Goal: Understand process/instructions: Learn how to perform a task or action

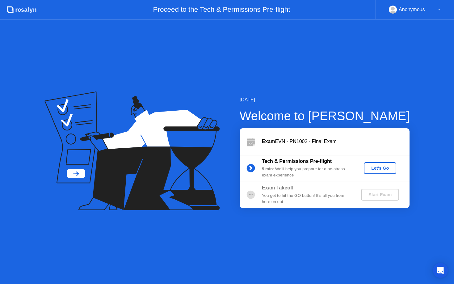
click at [379, 168] on div "Let's Go" at bounding box center [381, 168] width 28 height 5
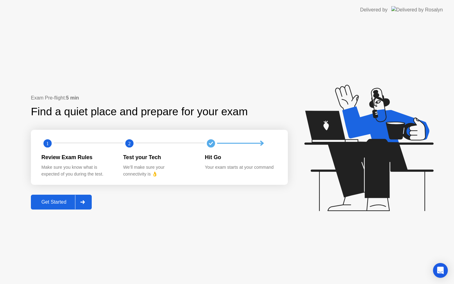
click at [65, 205] on div "Get Started" at bounding box center [54, 202] width 42 height 6
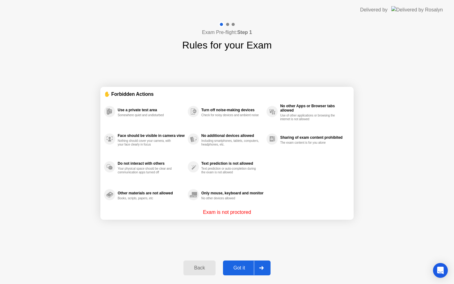
click at [249, 265] on div "Got it" at bounding box center [239, 268] width 29 height 6
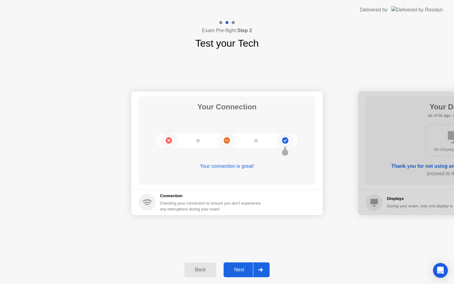
click at [245, 267] on div "Next" at bounding box center [240, 270] width 28 height 6
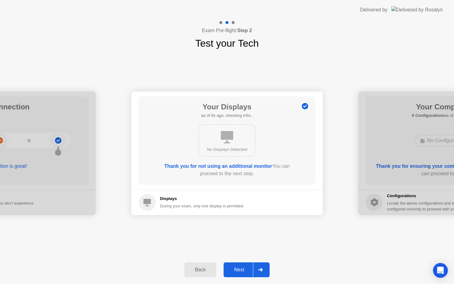
click at [245, 267] on div "Next" at bounding box center [240, 270] width 28 height 6
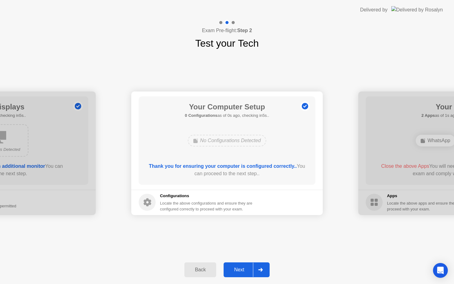
click at [245, 267] on div "Next" at bounding box center [240, 270] width 28 height 6
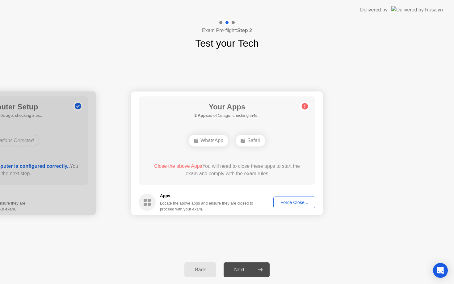
click at [283, 201] on div "Force Close..." at bounding box center [295, 202] width 38 height 5
click at [288, 204] on div "Force Close..." at bounding box center [295, 202] width 38 height 5
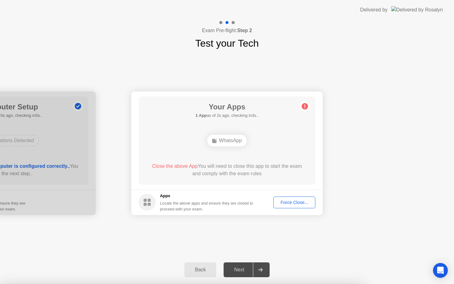
click at [287, 201] on div "Force Close..." at bounding box center [295, 202] width 38 height 5
click at [228, 144] on div "WhatsApp" at bounding box center [227, 141] width 40 height 12
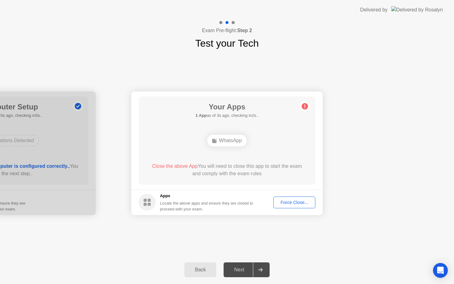
click at [248, 177] on div "Close the above App You will need to close this app to start the exam and compl…" at bounding box center [227, 170] width 159 height 15
click at [298, 203] on div "Force Close..." at bounding box center [295, 202] width 38 height 5
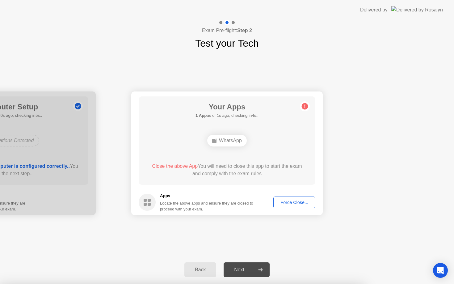
click at [304, 106] on circle at bounding box center [305, 106] width 6 height 6
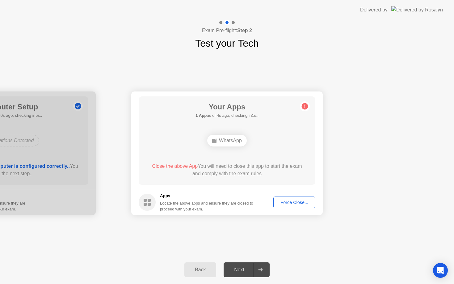
click at [287, 202] on div "Force Close..." at bounding box center [295, 202] width 38 height 5
click at [169, 167] on span "Close the above App" at bounding box center [175, 166] width 46 height 5
click at [302, 208] on footer "Apps Locate the above apps and ensure they are closed to proceed with your exam…" at bounding box center [227, 202] width 192 height 25
click at [301, 203] on div "Force Close..." at bounding box center [295, 202] width 38 height 5
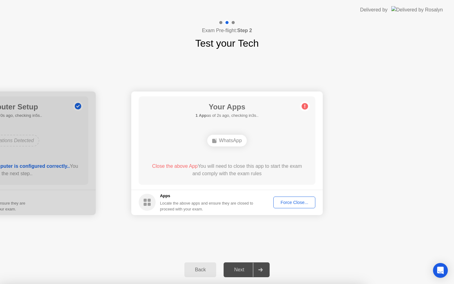
click at [286, 201] on div "Force Close..." at bounding box center [295, 202] width 38 height 5
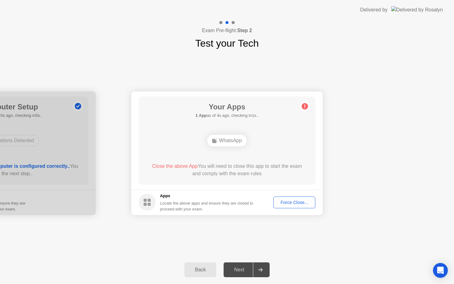
click at [240, 268] on div "Next" at bounding box center [240, 270] width 28 height 6
click at [287, 204] on div "Force Close..." at bounding box center [295, 202] width 38 height 5
click at [285, 202] on div "Force Close..." at bounding box center [295, 202] width 38 height 5
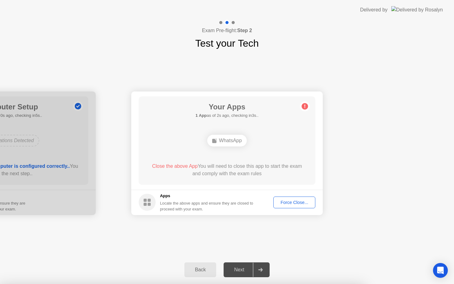
click at [296, 202] on div "Force Close..." at bounding box center [295, 202] width 38 height 5
click at [247, 181] on div "Your Apps 1 App as of 0s ago, checking in5s.. WhatsApp Close the above App You …" at bounding box center [227, 140] width 177 height 88
click at [193, 270] on div "Back" at bounding box center [200, 270] width 28 height 6
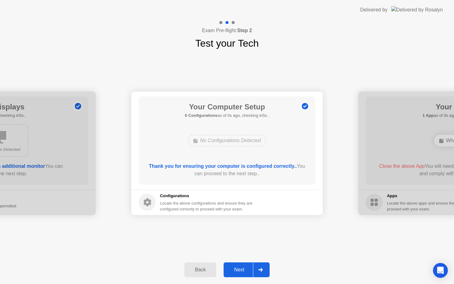
click at [193, 270] on div "Back" at bounding box center [200, 270] width 28 height 6
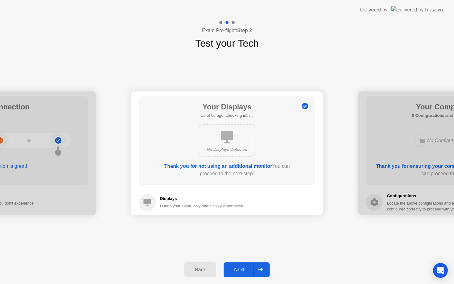
click at [193, 270] on div "Back" at bounding box center [200, 270] width 28 height 6
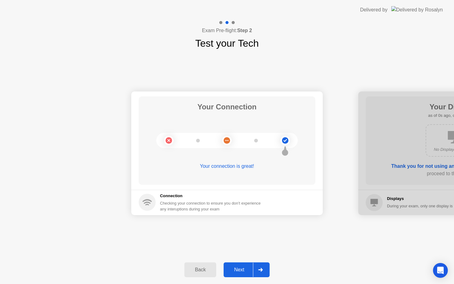
click at [193, 270] on div "Back" at bounding box center [200, 270] width 28 height 6
